Goal: Navigation & Orientation: Find specific page/section

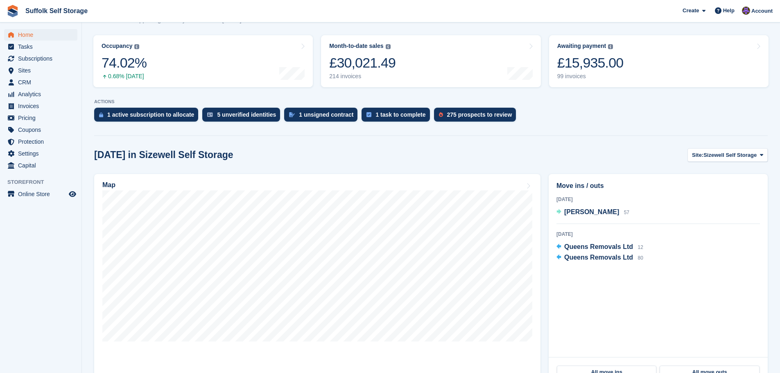
scroll to position [123, 0]
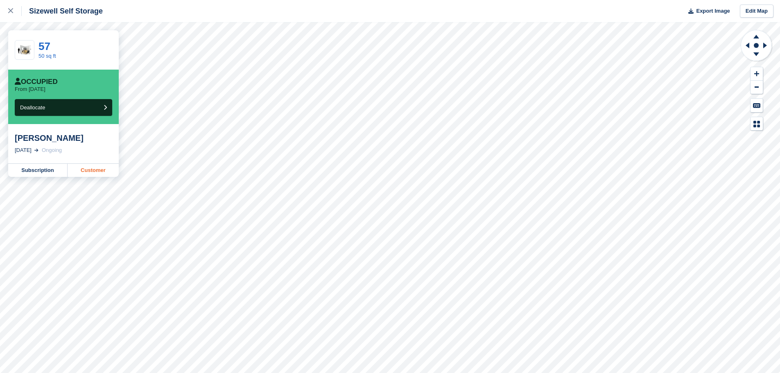
click at [101, 174] on link "Customer" at bounding box center [93, 170] width 51 height 13
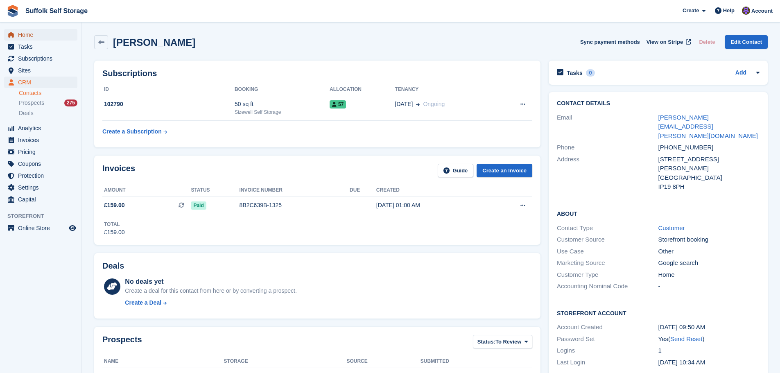
click at [21, 35] on span "Home" at bounding box center [42, 34] width 49 height 11
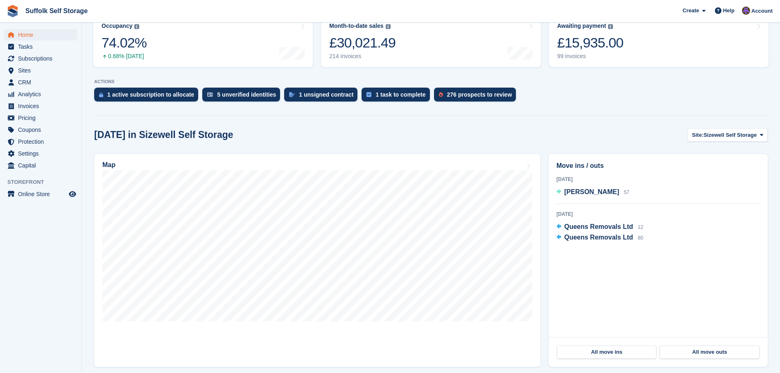
scroll to position [123, 0]
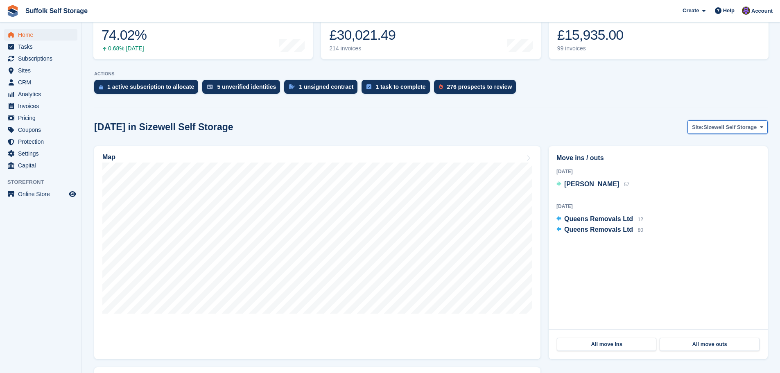
click at [717, 129] on span "Sizewell Self Storage" at bounding box center [729, 127] width 53 height 8
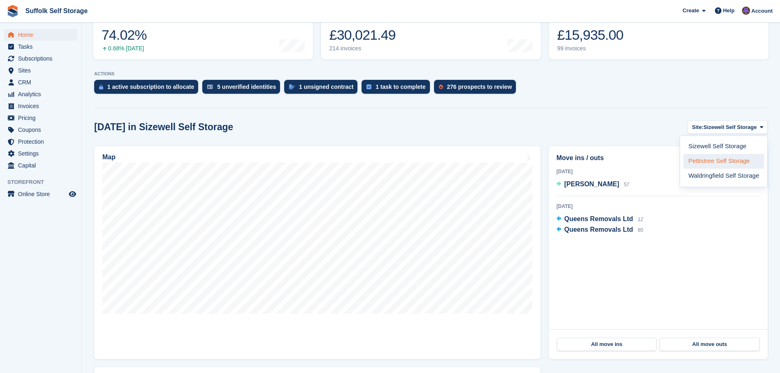
click at [719, 160] on link "Pettistree Self Storage" at bounding box center [723, 161] width 81 height 15
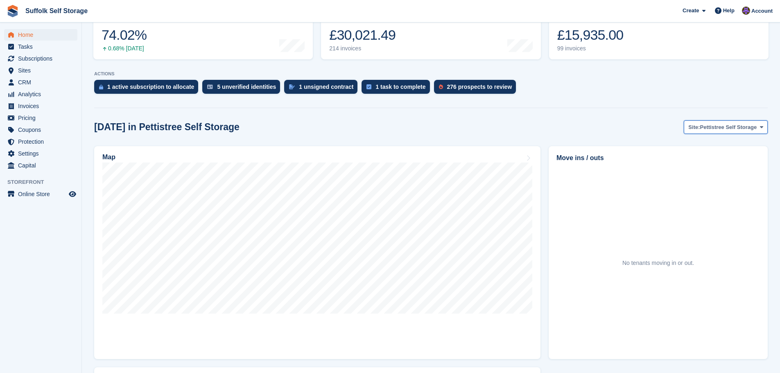
click at [716, 127] on span "Pettistree Self Storage" at bounding box center [728, 127] width 57 height 8
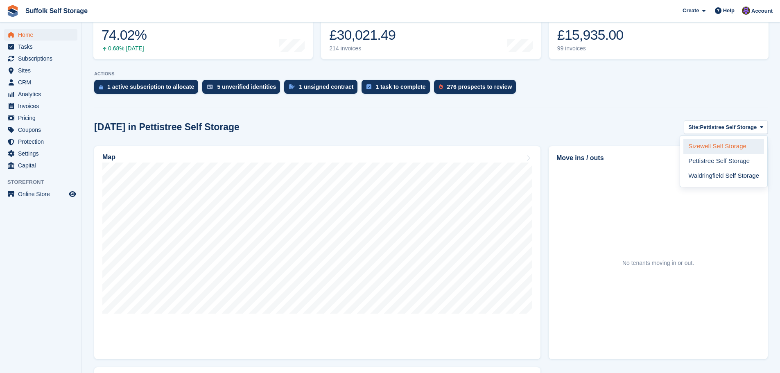
click at [718, 146] on link "Sizewell Self Storage" at bounding box center [723, 146] width 81 height 15
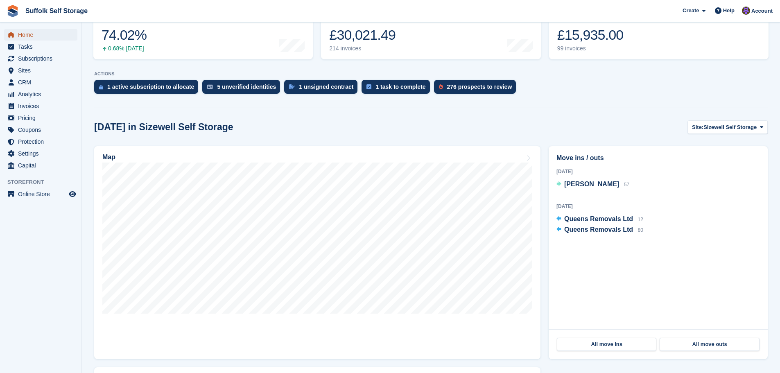
click at [26, 36] on span "Home" at bounding box center [42, 34] width 49 height 11
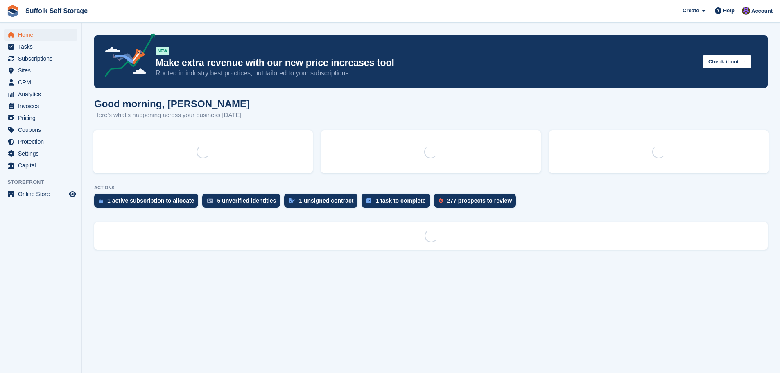
scroll to position [0, 0]
